Goal: Complete application form: Complete application form

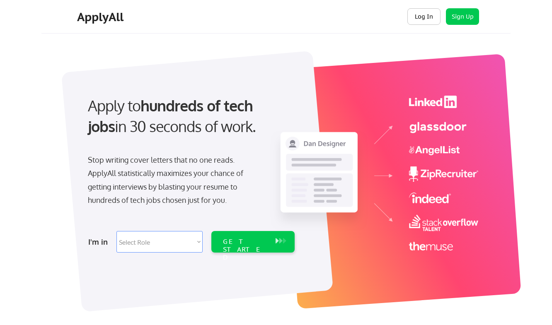
click at [427, 15] on button "Log In" at bounding box center [423, 16] width 33 height 17
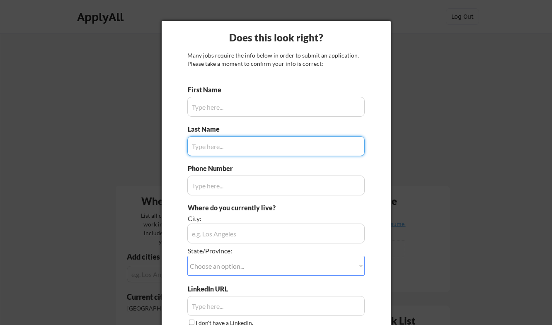
click at [403, 131] on div at bounding box center [276, 162] width 552 height 325
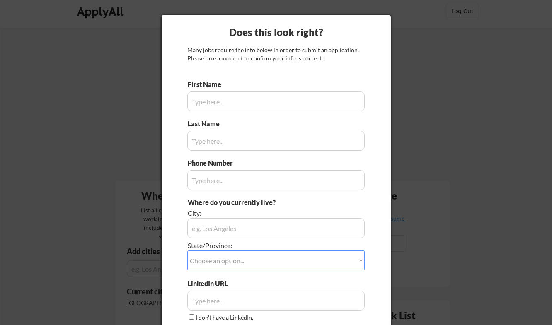
scroll to position [4, 0]
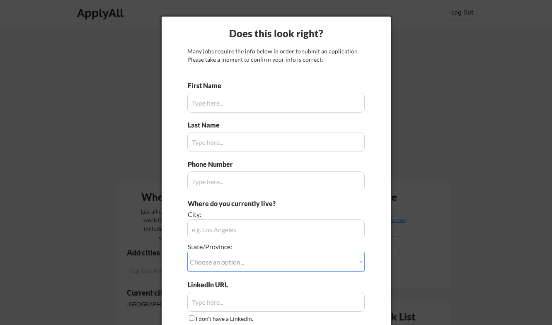
click at [250, 99] on input "input" at bounding box center [275, 103] width 177 height 20
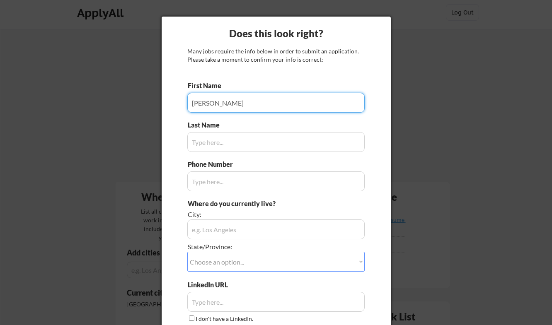
type input "[PERSON_NAME]"
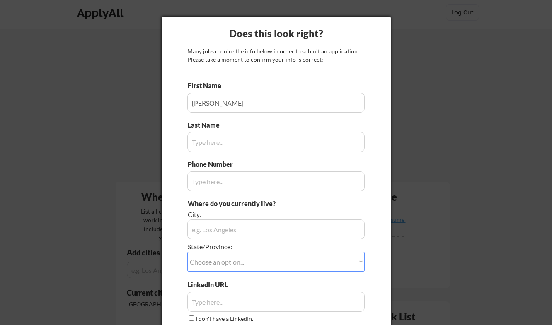
click at [247, 150] on input "input" at bounding box center [275, 142] width 177 height 20
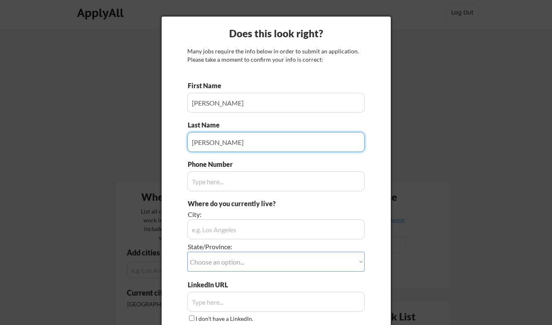
type input "[PERSON_NAME]"
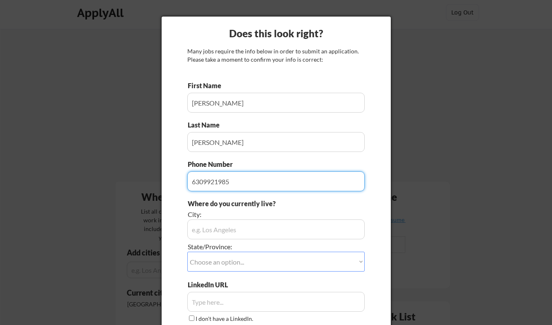
type input "6309921985"
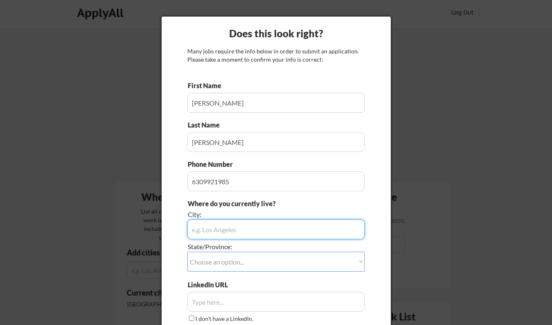
click at [254, 232] on input "input" at bounding box center [275, 230] width 177 height 20
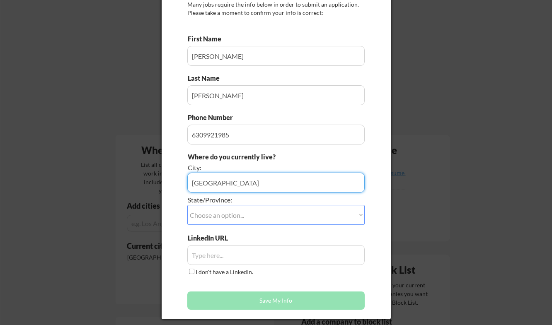
scroll to position [59, 0]
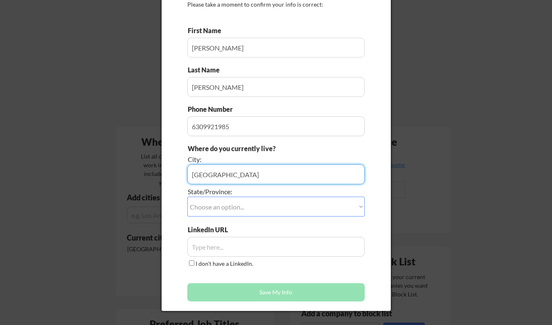
type input "[GEOGRAPHIC_DATA]"
click at [257, 207] on select "Choose an option... Other/Not Applicable Alabama Alaska Alberta Arizona Arkansa…" at bounding box center [275, 207] width 177 height 20
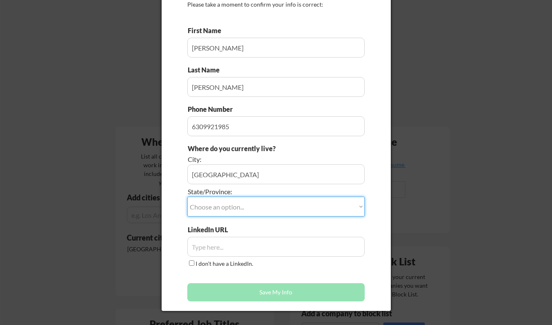
select select ""California""
click at [187, 197] on select "Choose an option... Other/Not Applicable Alabama Alaska Alberta Arizona Arkansa…" at bounding box center [275, 207] width 177 height 20
click at [240, 246] on input "input" at bounding box center [275, 247] width 177 height 20
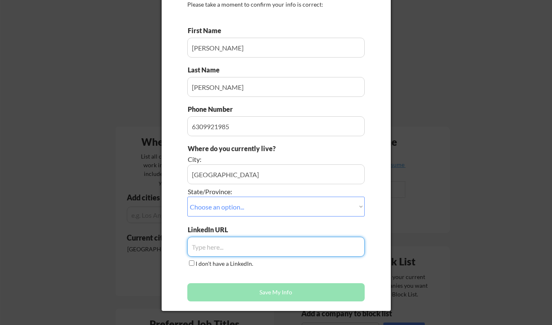
paste input "https://www.linkedin.com/in/jocelyn-brockland-10721210/"
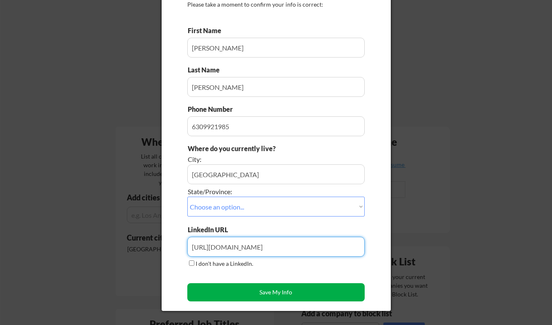
type input "https://www.linkedin.com/in/jocelyn-brockland-10721210/"
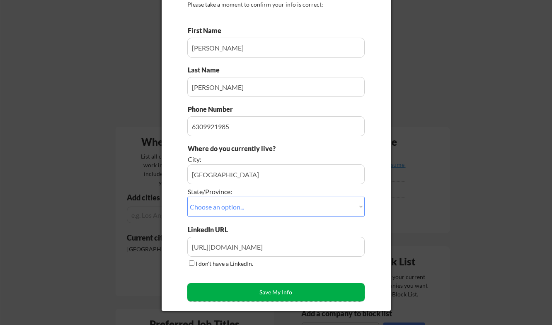
click at [266, 290] on button "Save My Info" at bounding box center [275, 292] width 177 height 18
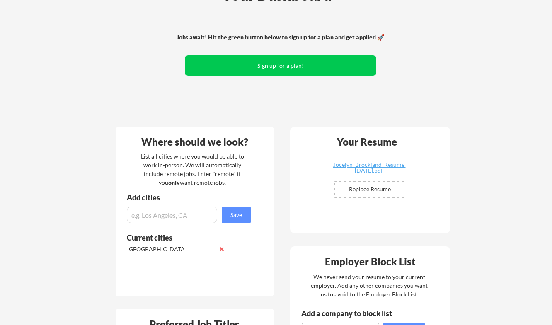
click at [378, 190] on input "file" at bounding box center [370, 190] width 70 height 16
type input "C:\fakepath\Jocelyn-Brockland-Resume.pdf"
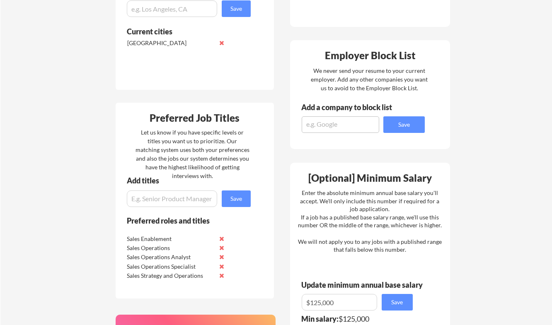
scroll to position [266, 0]
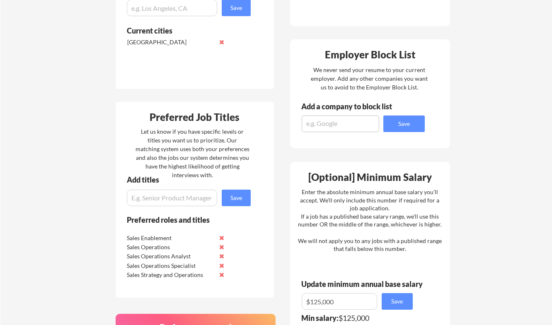
click at [220, 277] on button at bounding box center [222, 275] width 6 height 6
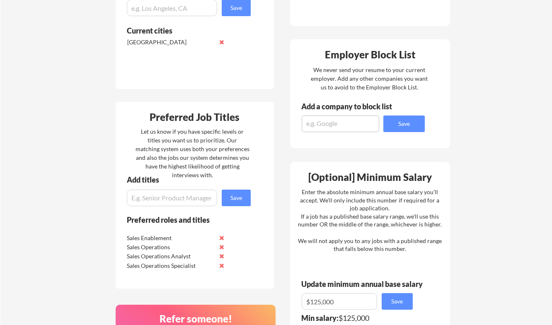
click at [221, 265] on button at bounding box center [222, 266] width 6 height 6
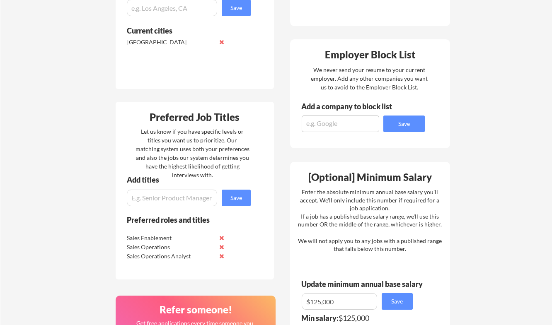
click at [221, 256] on button at bounding box center [222, 256] width 6 height 6
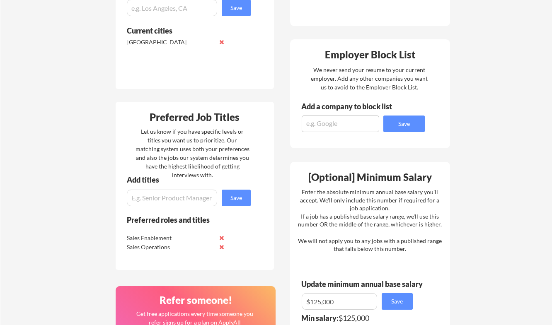
click at [193, 204] on input "input" at bounding box center [172, 198] width 90 height 17
click at [198, 202] on input "input" at bounding box center [172, 198] width 90 height 17
type input "S"
type input "a"
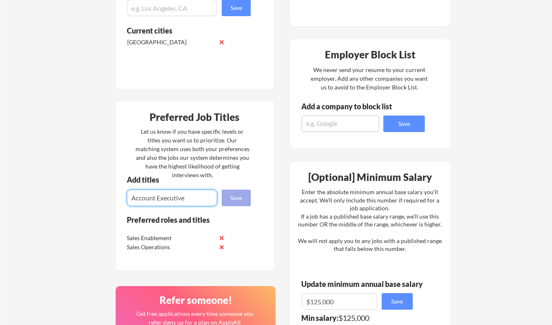
type input "Account Executive"
click at [240, 201] on button "Save" at bounding box center [236, 198] width 29 height 17
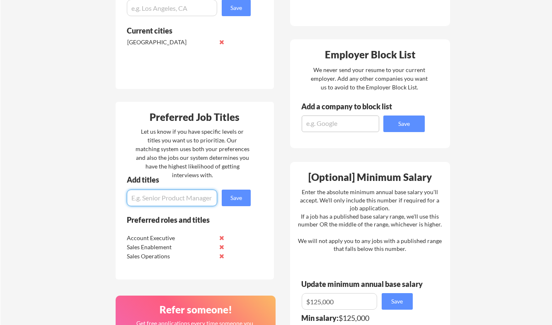
paste input "sales operations analyst"
type input "sales operations analyst"
click at [240, 196] on button "Save" at bounding box center [236, 198] width 29 height 17
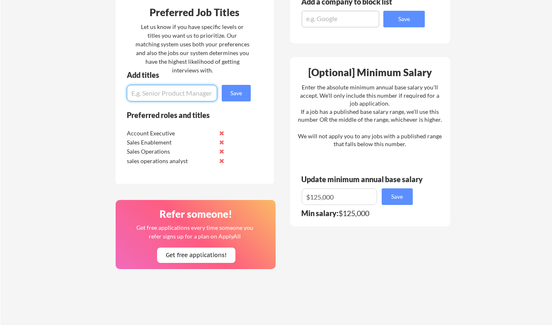
scroll to position [381, 0]
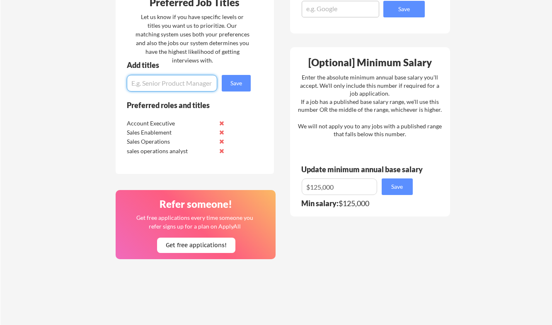
click at [319, 186] on input "input" at bounding box center [339, 187] width 75 height 17
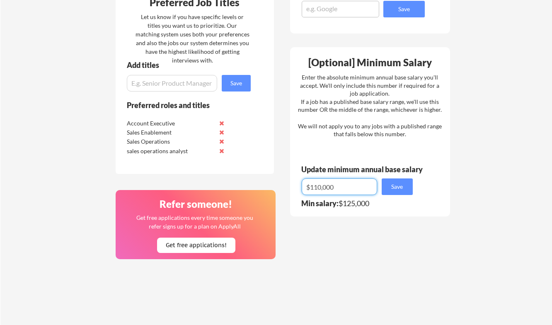
type input "$110,000"
click at [403, 183] on button "Save" at bounding box center [397, 187] width 31 height 17
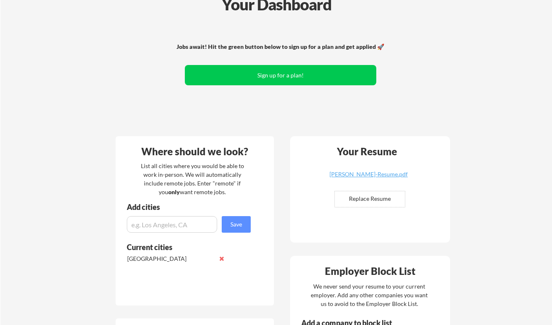
scroll to position [0, 0]
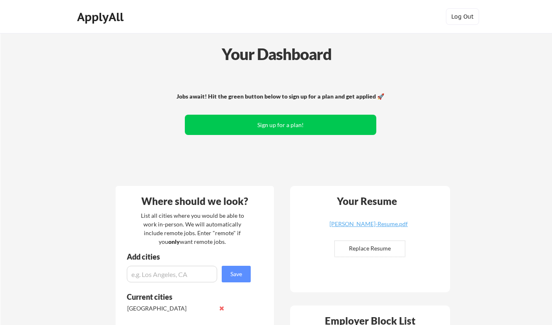
click at [102, 12] on div "ApplyAll" at bounding box center [101, 17] width 49 height 14
click at [259, 54] on div "Your Dashboard" at bounding box center [276, 54] width 551 height 24
click at [111, 19] on div "ApplyAll" at bounding box center [101, 17] width 49 height 14
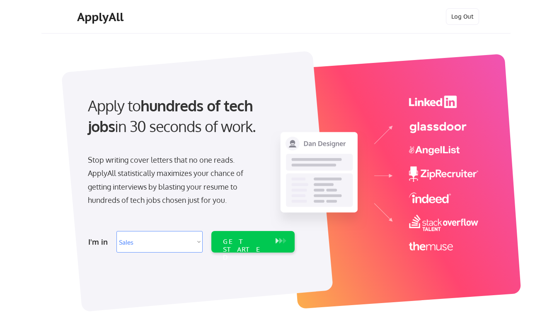
select select ""sales0""
